Goal: Information Seeking & Learning: Learn about a topic

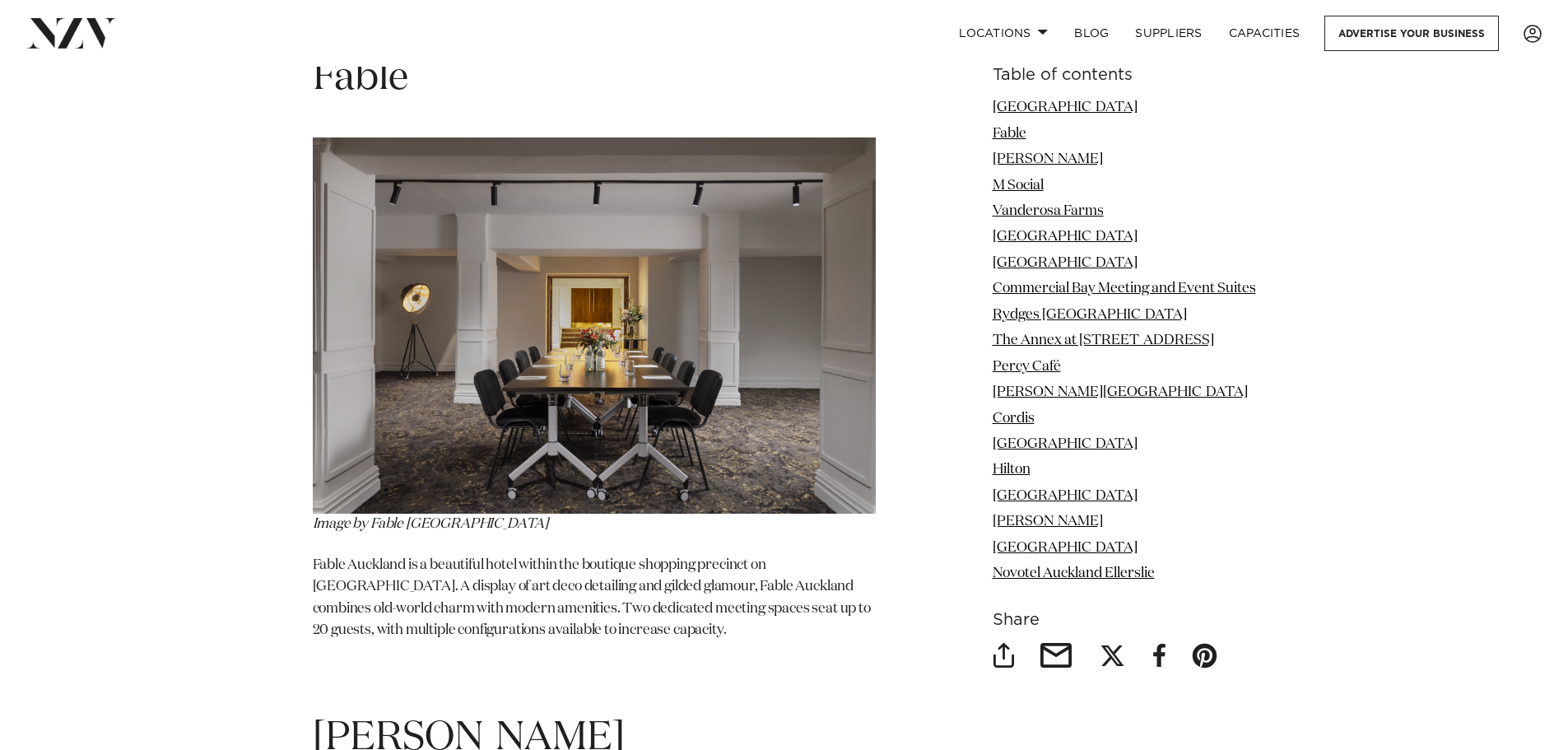
scroll to position [2963, 0]
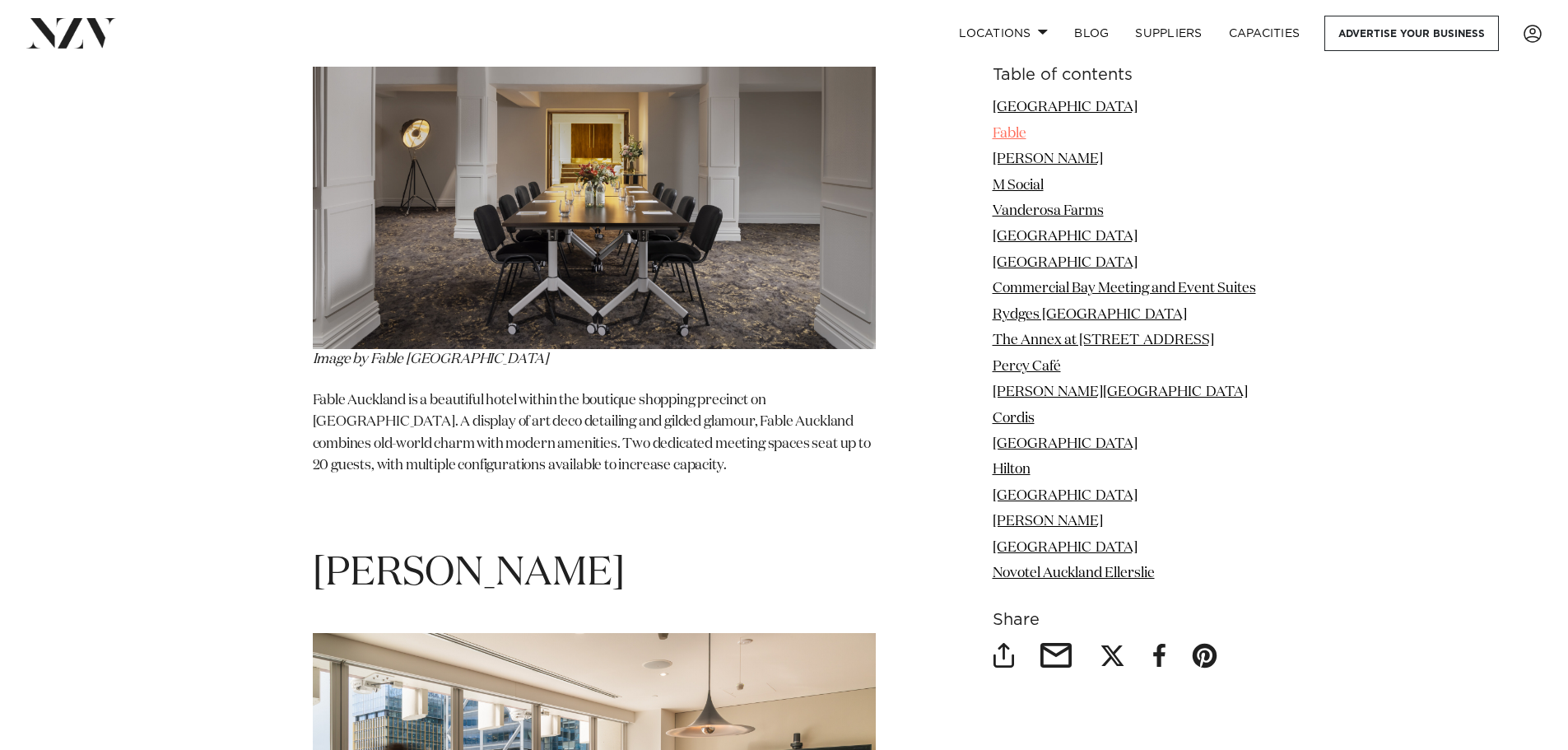
click at [1014, 131] on link "Fable" at bounding box center [1010, 132] width 34 height 14
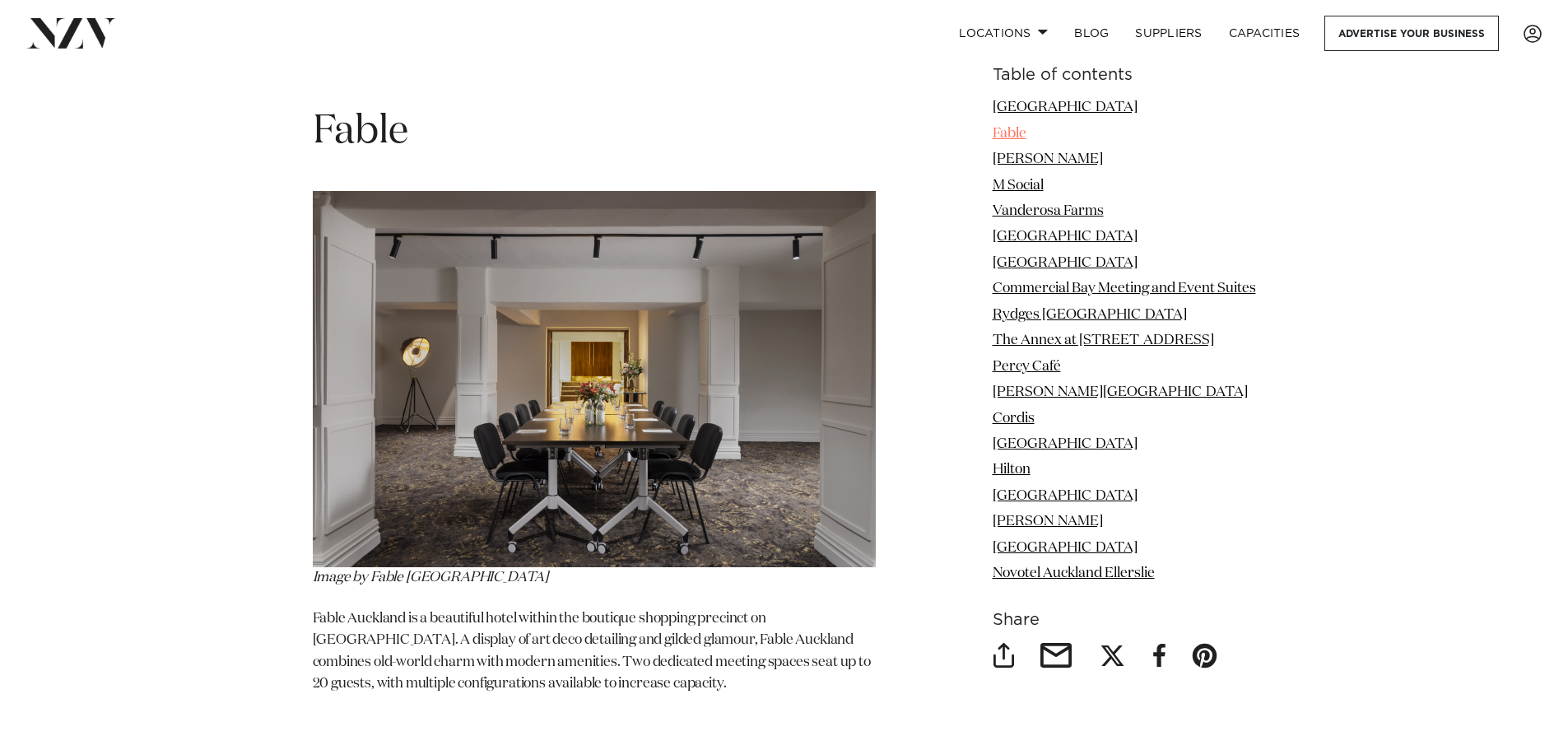
scroll to position [2732, 0]
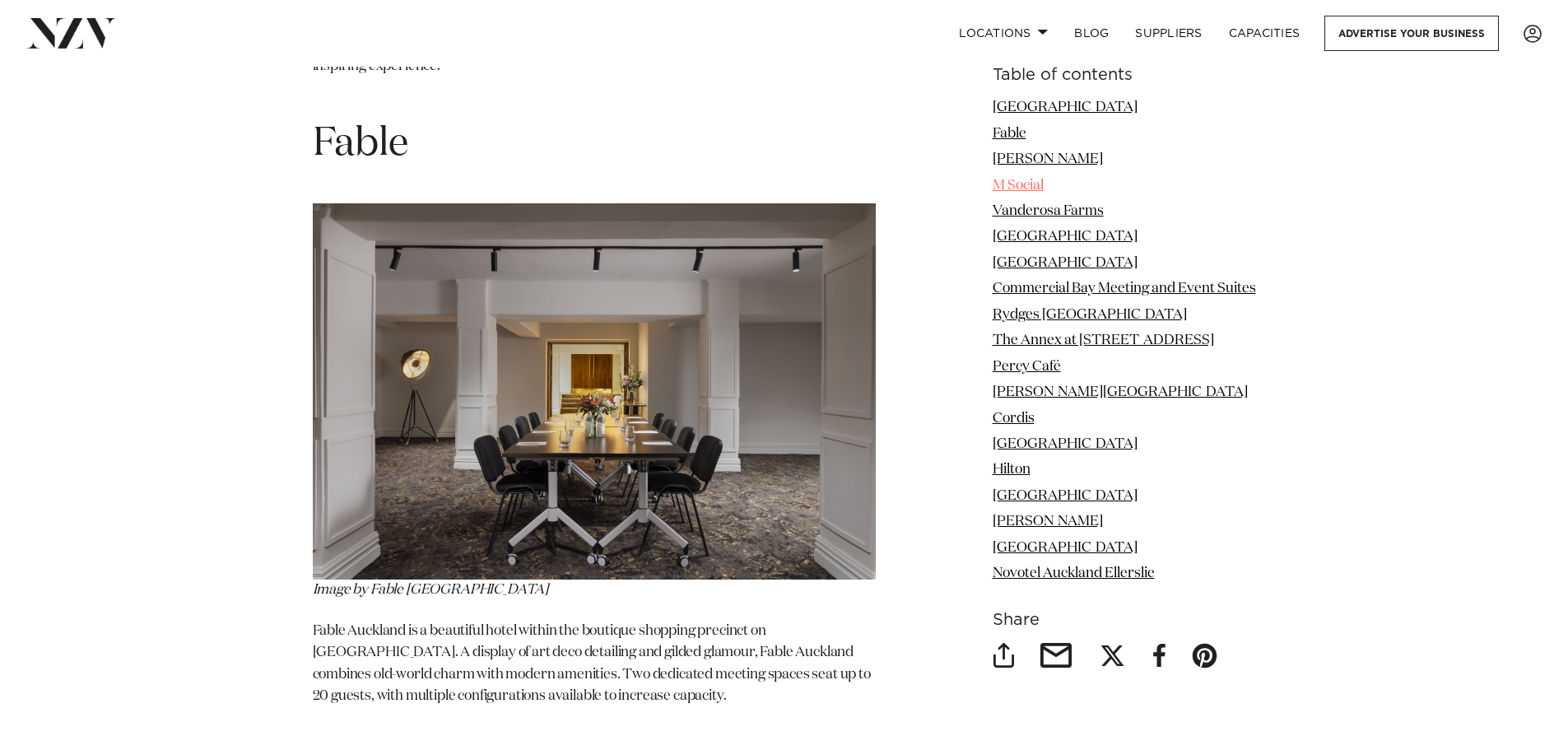
click at [1008, 180] on link "M Social" at bounding box center [1019, 184] width 51 height 14
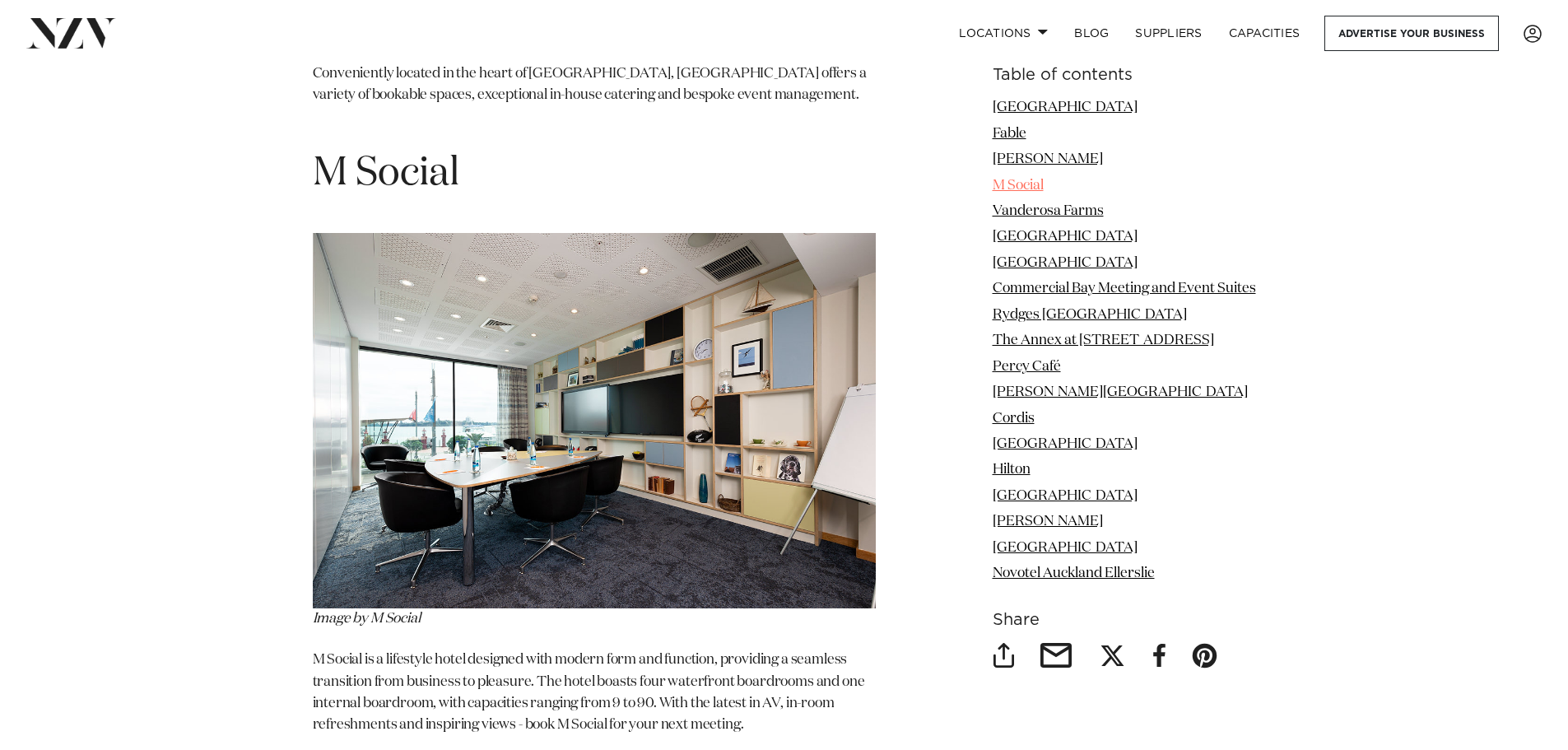
scroll to position [4001, 0]
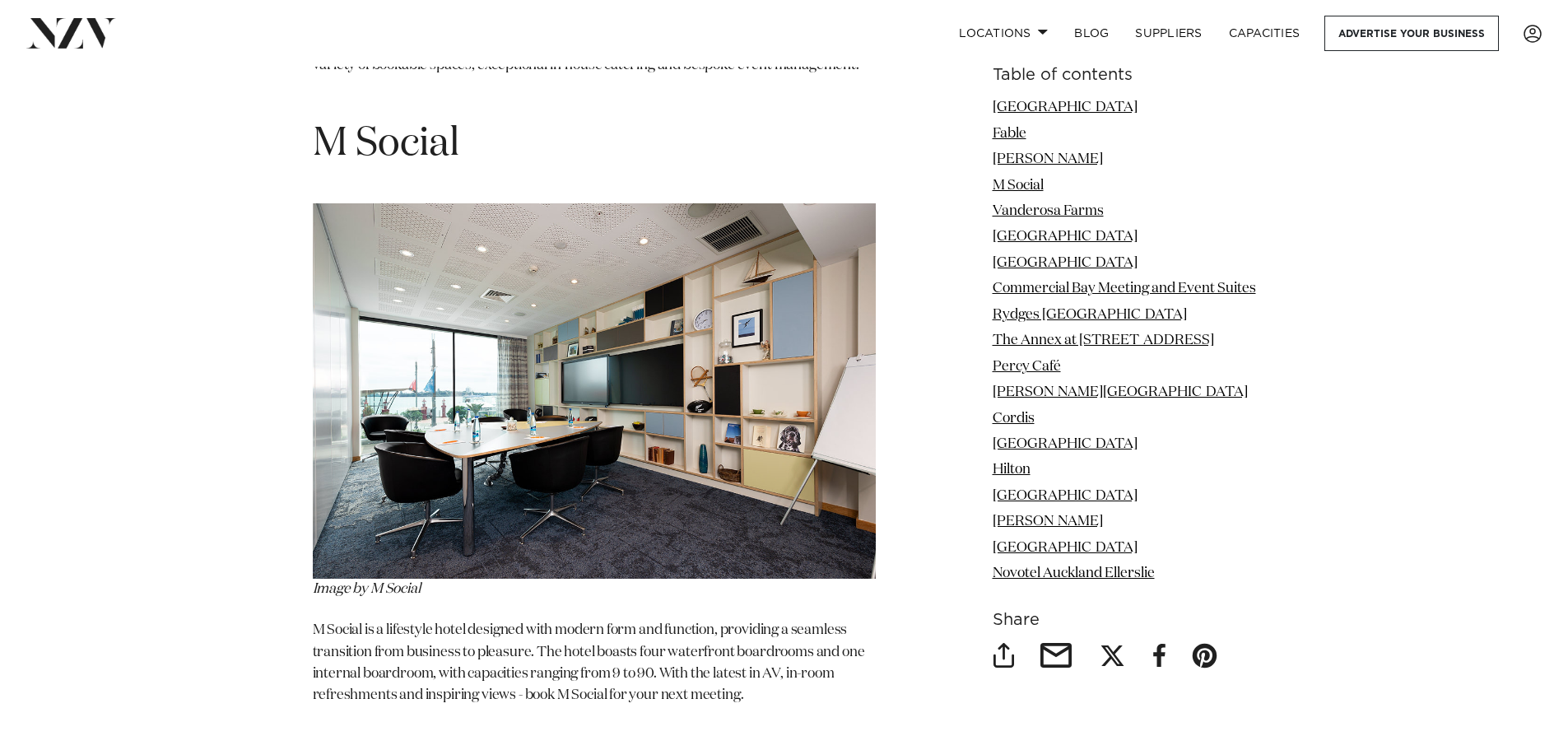
click at [424, 266] on img at bounding box center [595, 391] width 563 height 375
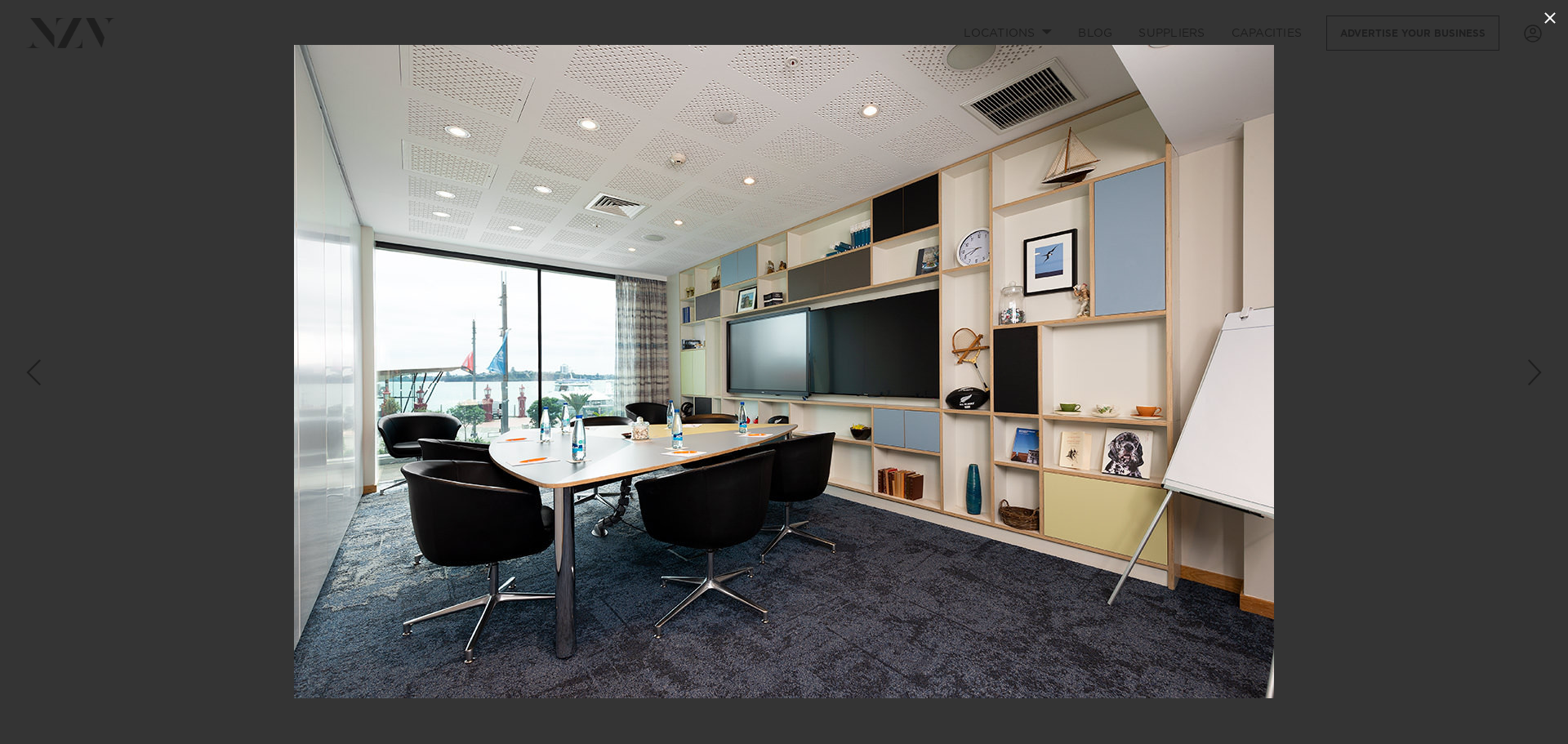
click at [1551, 11] on icon at bounding box center [1550, 18] width 20 height 20
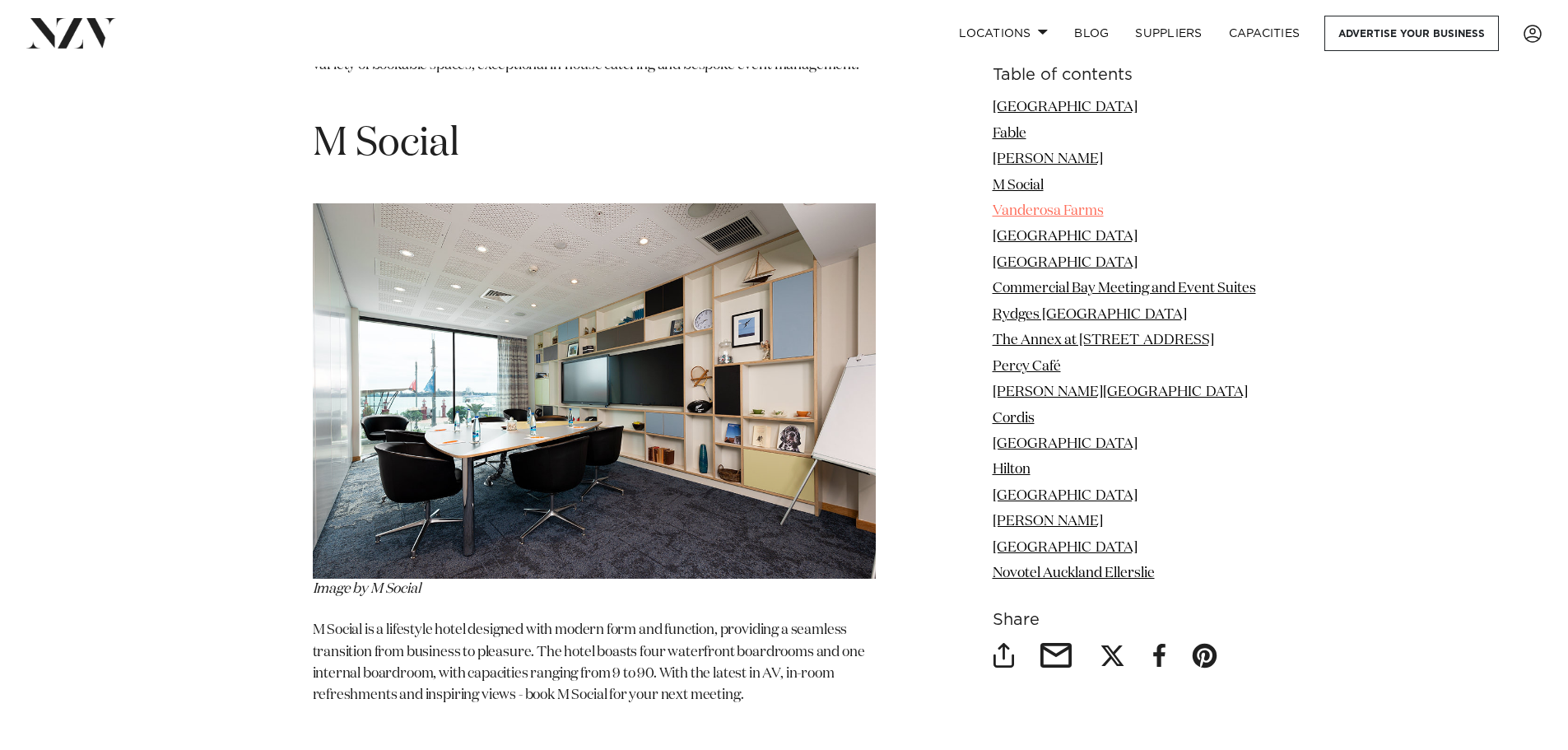
click at [1015, 209] on link "Vanderosa Farms" at bounding box center [1048, 211] width 112 height 14
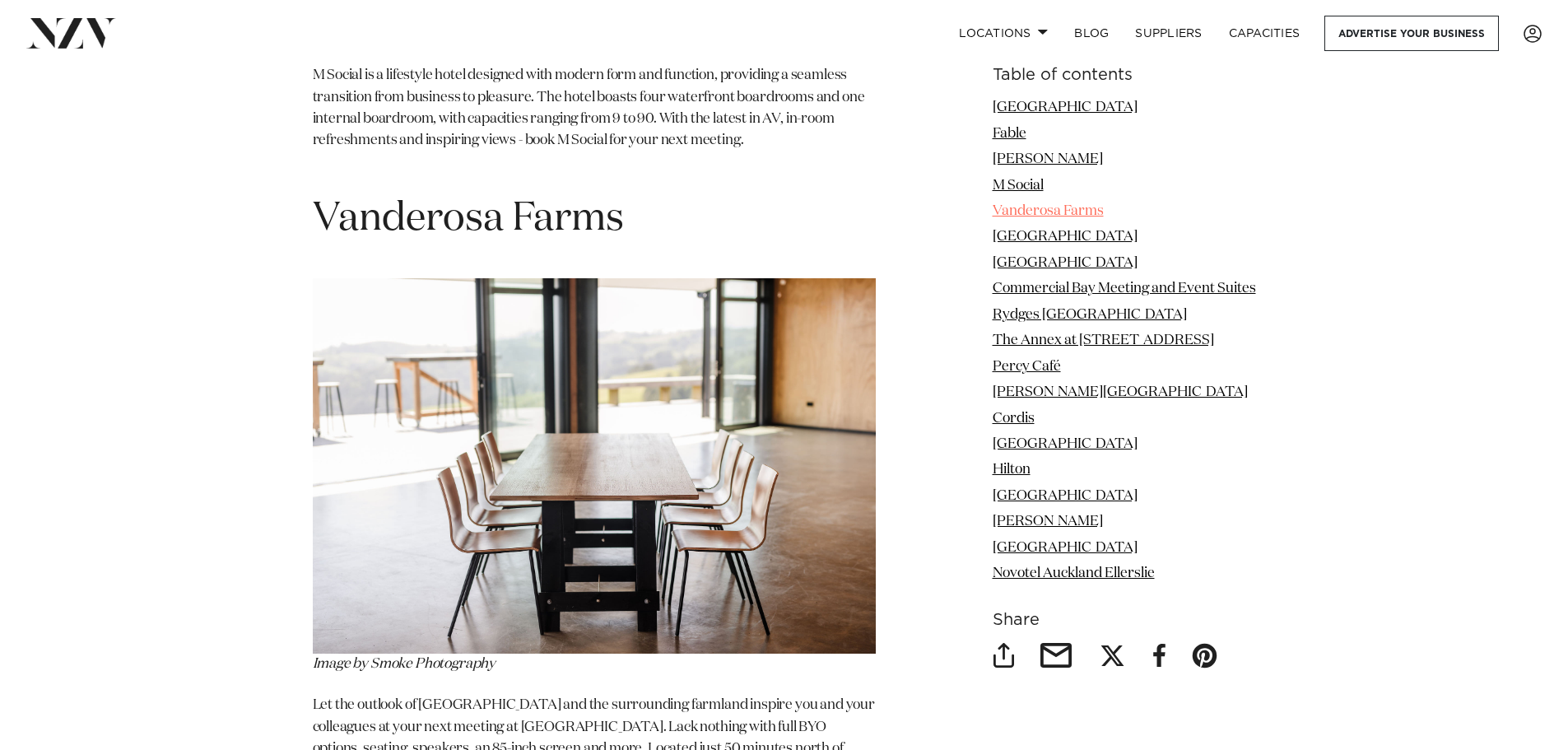
scroll to position [4631, 0]
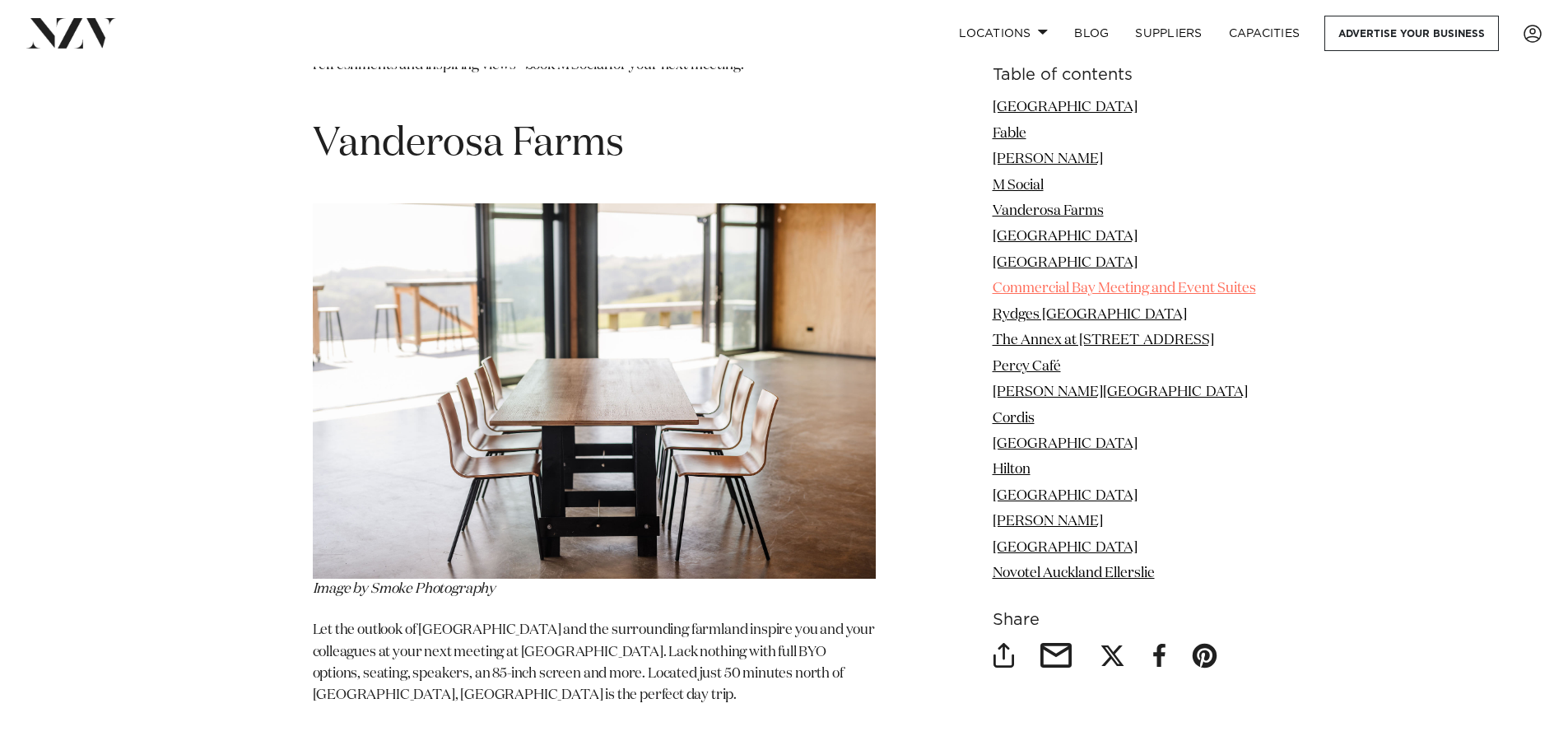
click at [1016, 285] on link "Commercial Bay Meeting and Event Suites" at bounding box center [1124, 288] width 264 height 14
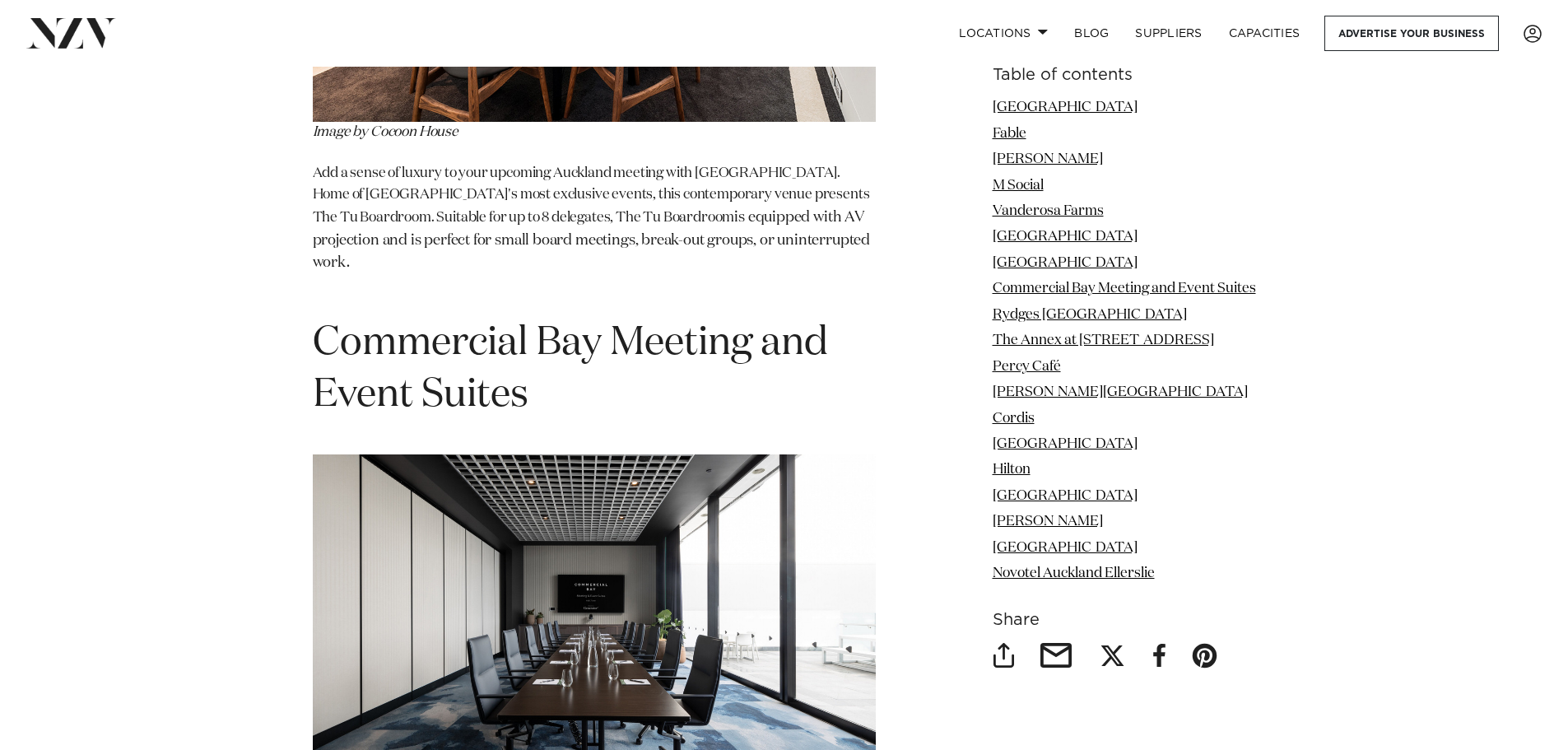
scroll to position [6506, 0]
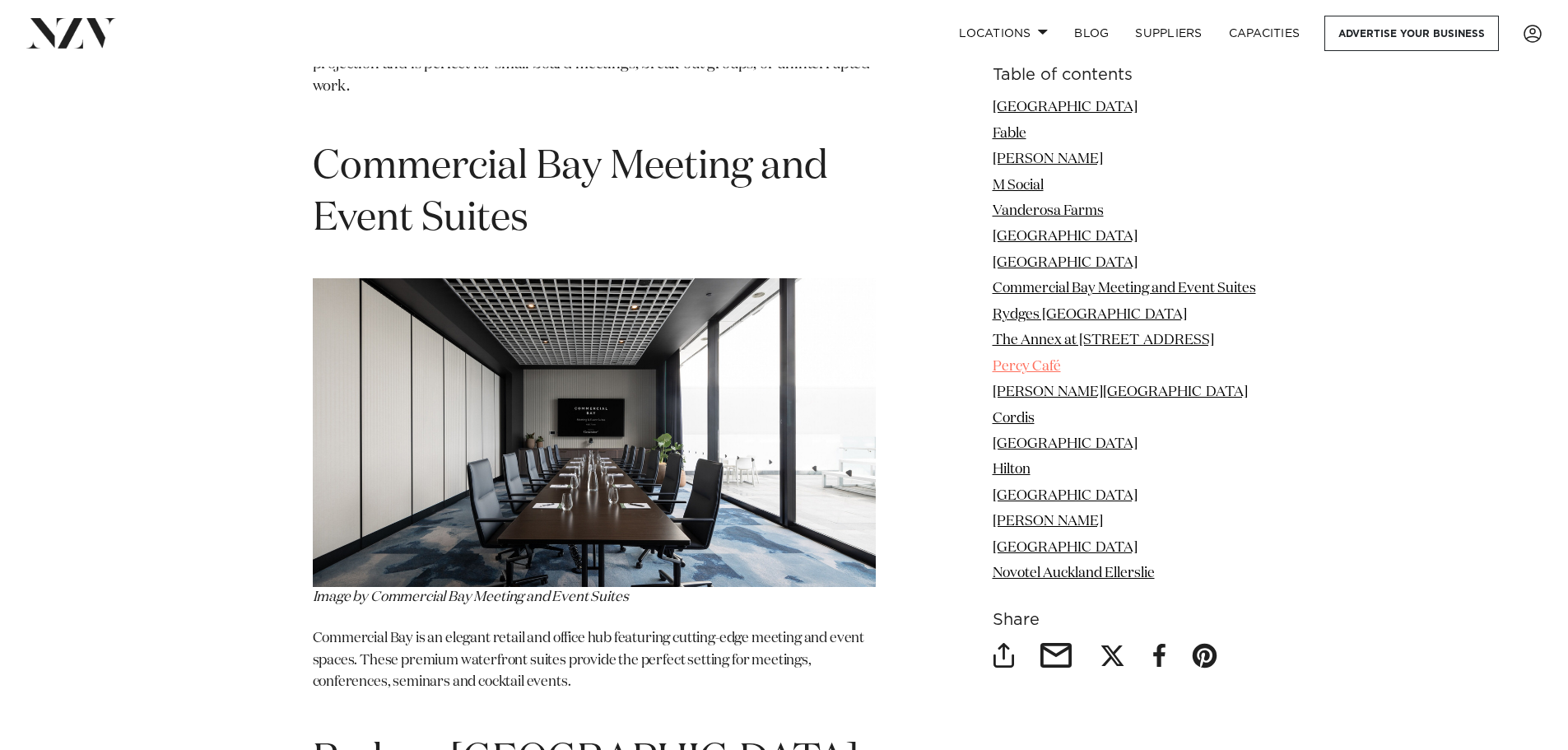
click at [1029, 367] on link "Percy Café" at bounding box center [1027, 365] width 69 height 14
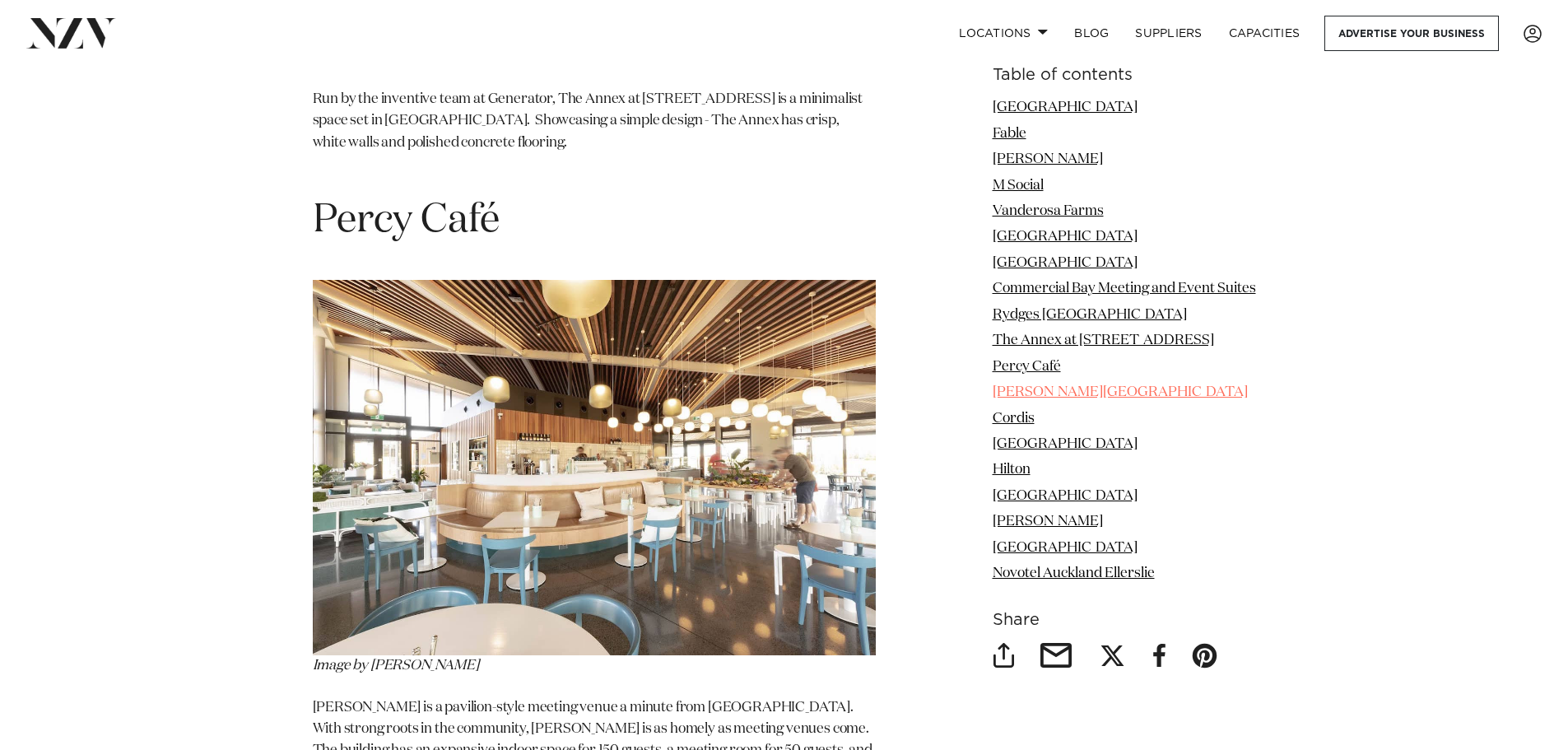
scroll to position [8224, 0]
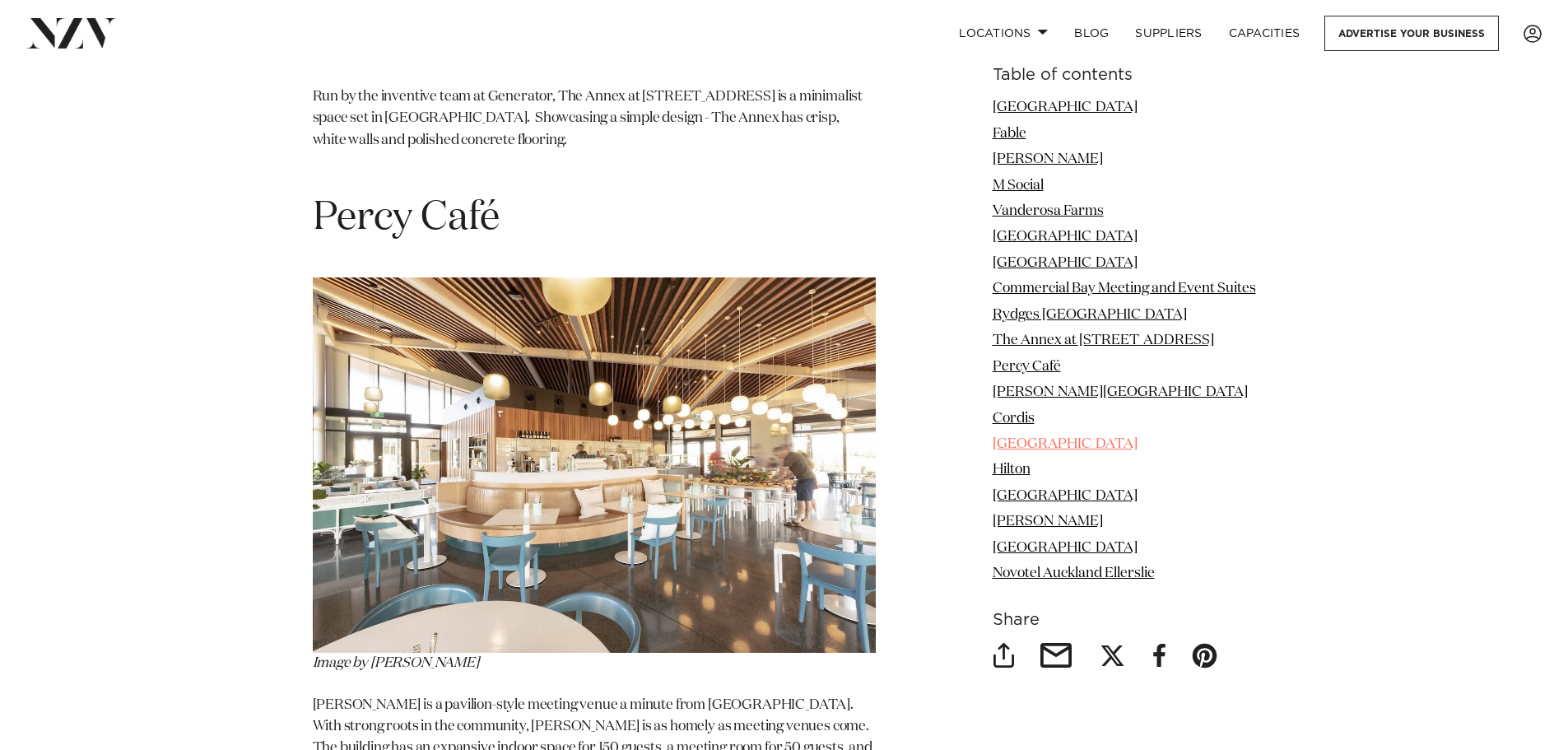
click at [1045, 439] on link "[GEOGRAPHIC_DATA]" at bounding box center [1065, 444] width 145 height 14
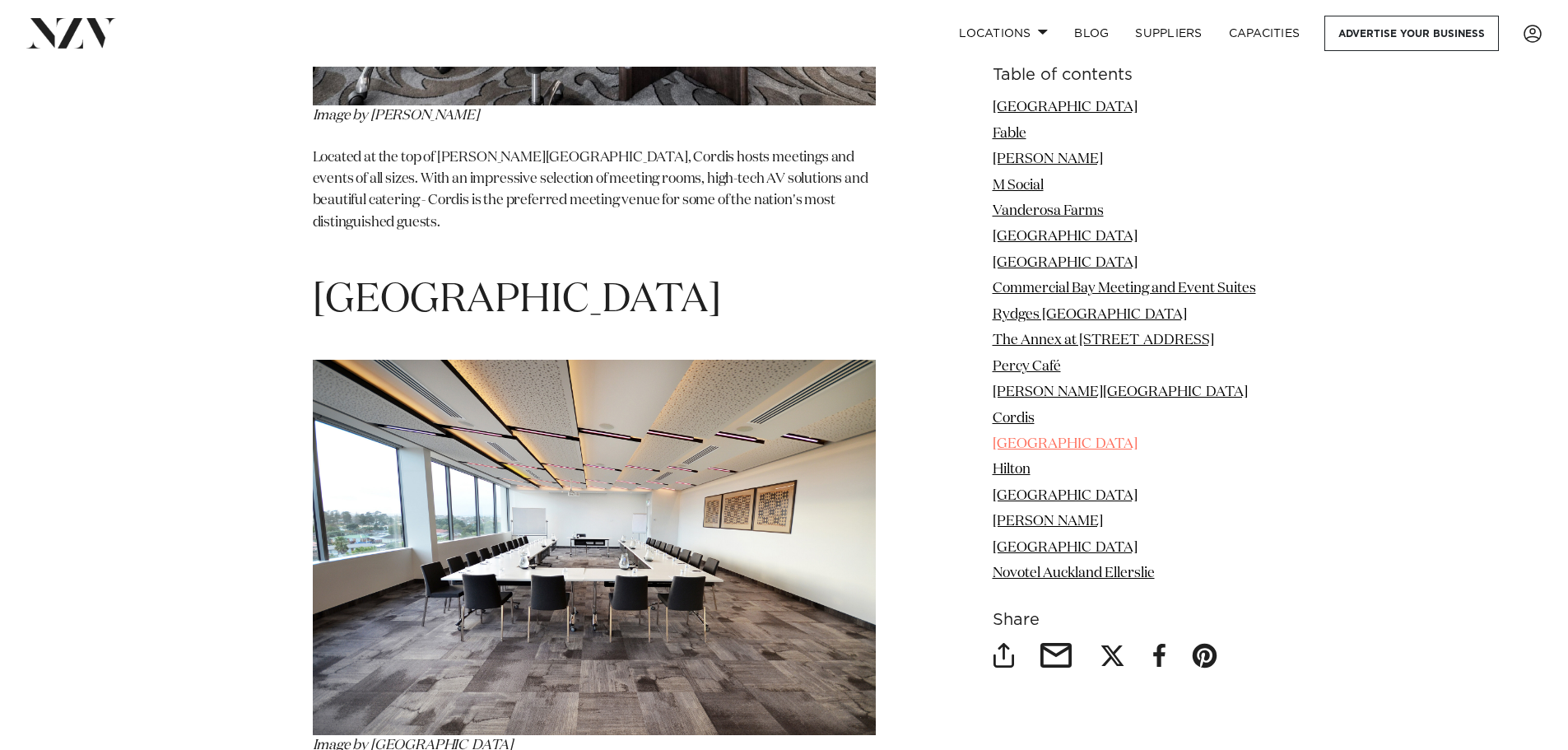
scroll to position [10207, 0]
